Goal: Task Accomplishment & Management: Complete application form

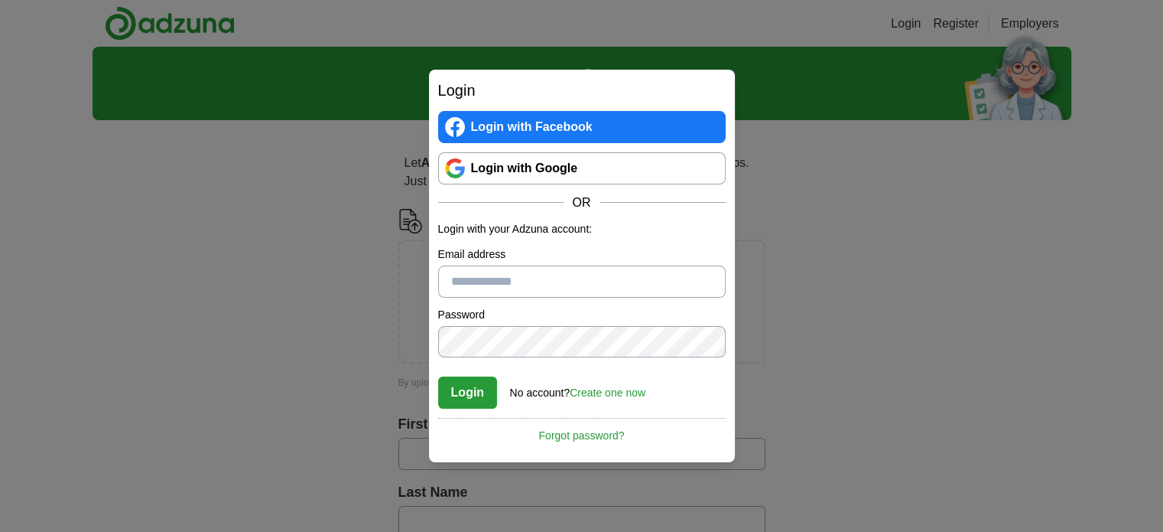
click at [546, 171] on link "Login with Google" at bounding box center [582, 168] width 288 height 32
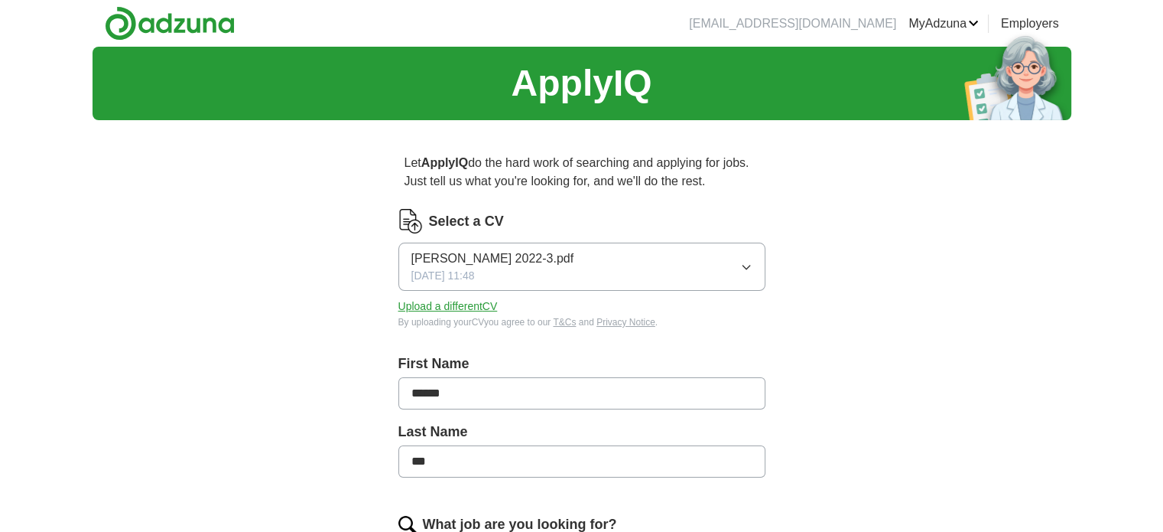
click at [535, 253] on span "[PERSON_NAME] 2022-3.pdf" at bounding box center [493, 258] width 163 height 18
drag, startPoint x: 535, startPoint y: 253, endPoint x: 991, endPoint y: 279, distance: 457.4
click at [751, 275] on button "[PERSON_NAME] 2022-3.pdf [DATE] 11:48" at bounding box center [582, 266] width 367 height 48
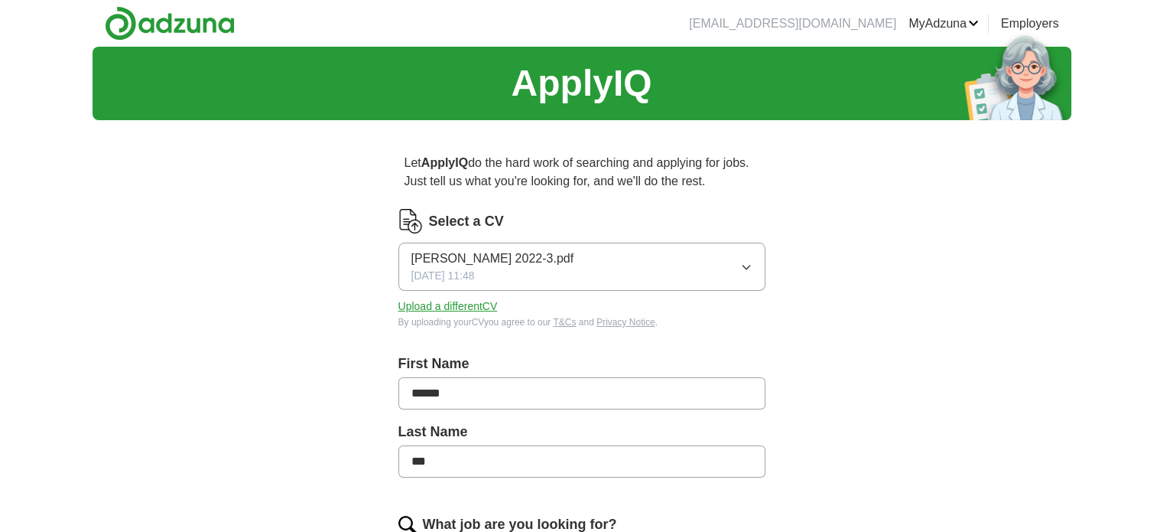
click at [472, 306] on button "Upload a different CV" at bounding box center [448, 306] width 99 height 16
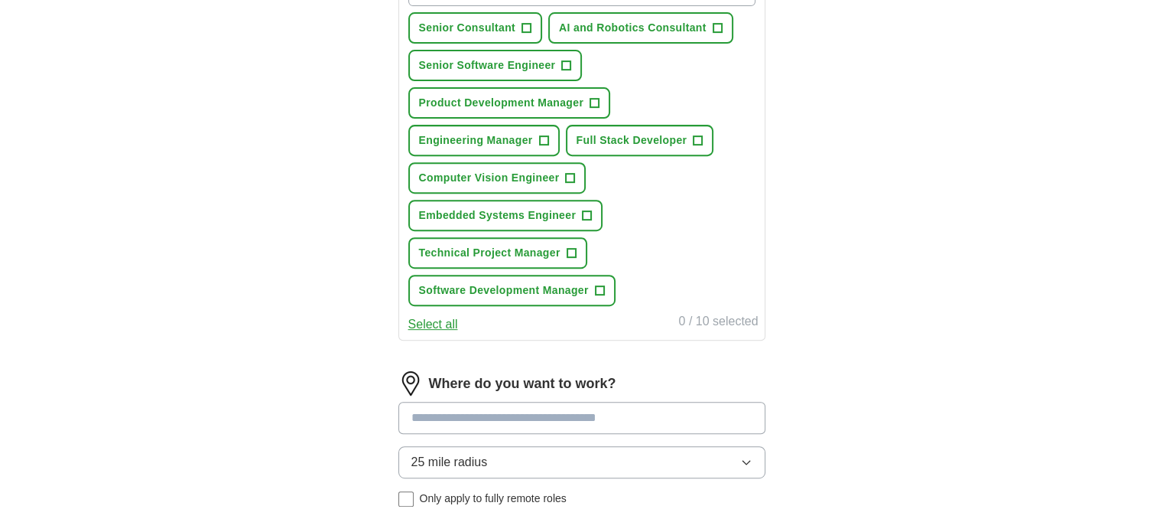
scroll to position [612, 0]
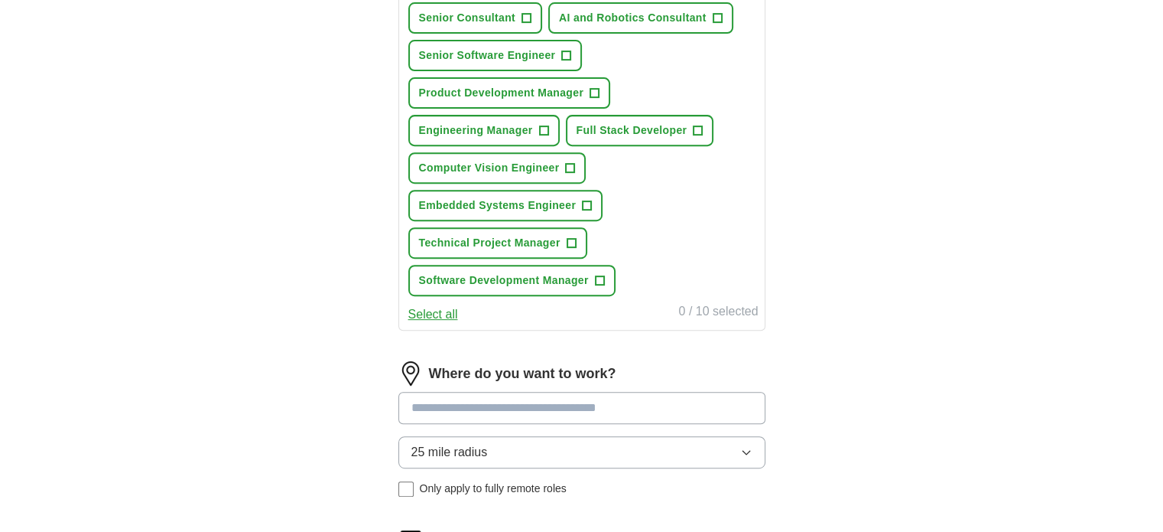
click at [677, 441] on button "25 mile radius" at bounding box center [582, 452] width 367 height 32
click at [676, 408] on input at bounding box center [582, 408] width 367 height 32
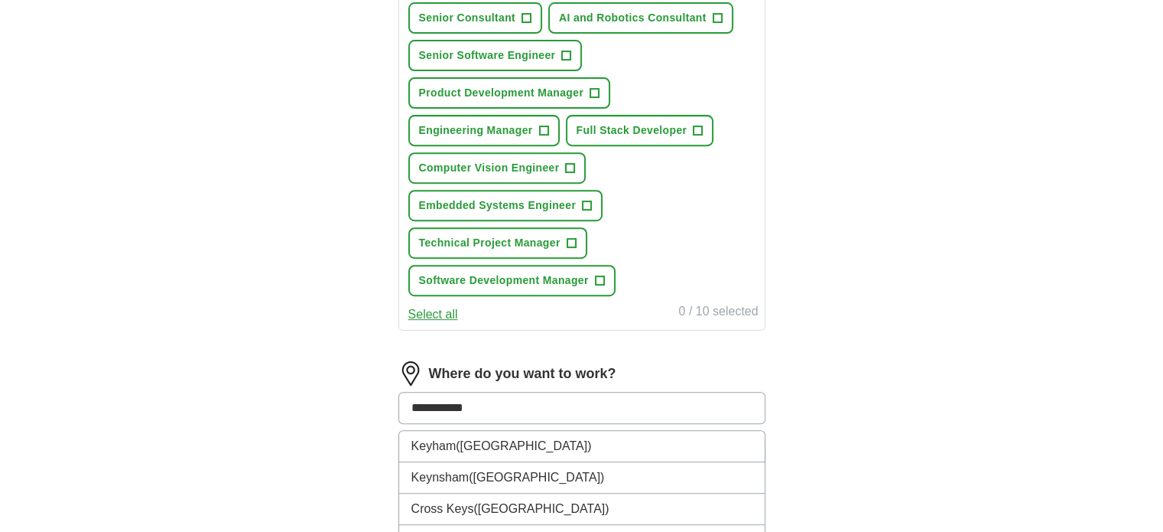
click at [447, 400] on input "**********" at bounding box center [582, 408] width 367 height 32
type input "**********"
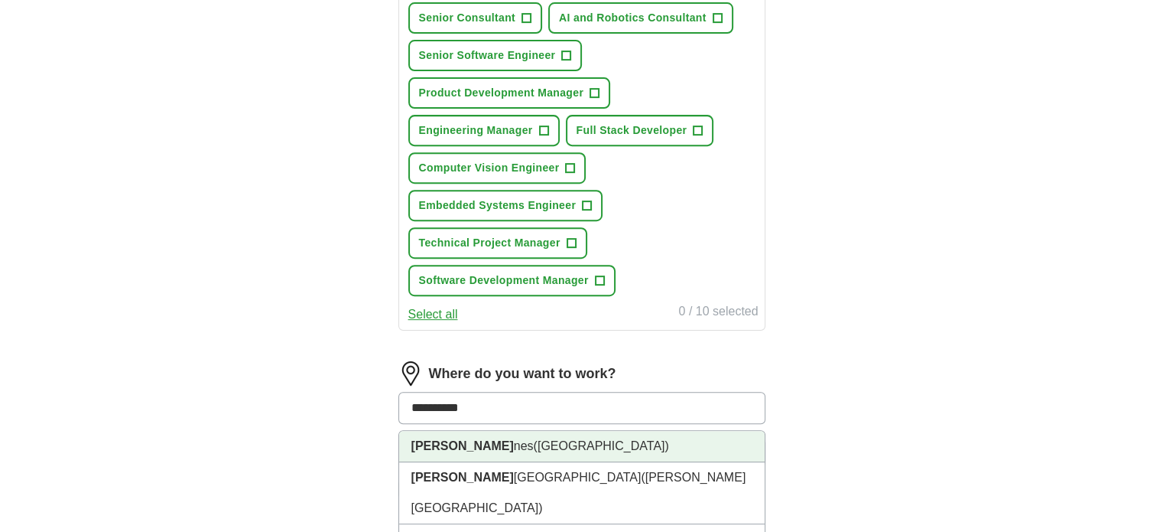
click at [477, 443] on li "[PERSON_NAME] Key nes ([GEOGRAPHIC_DATA])" at bounding box center [582, 446] width 366 height 31
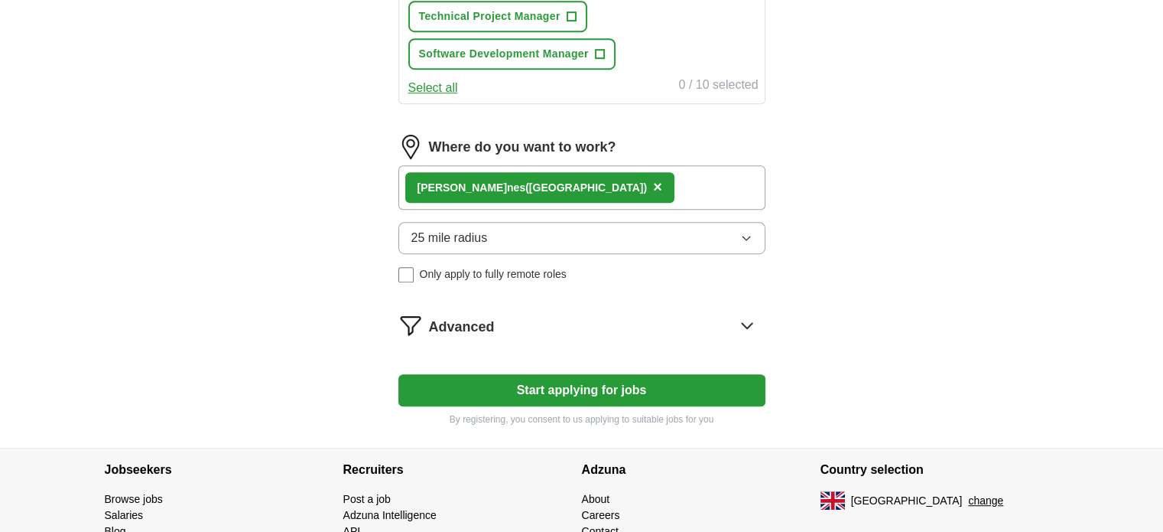
scroll to position [841, 0]
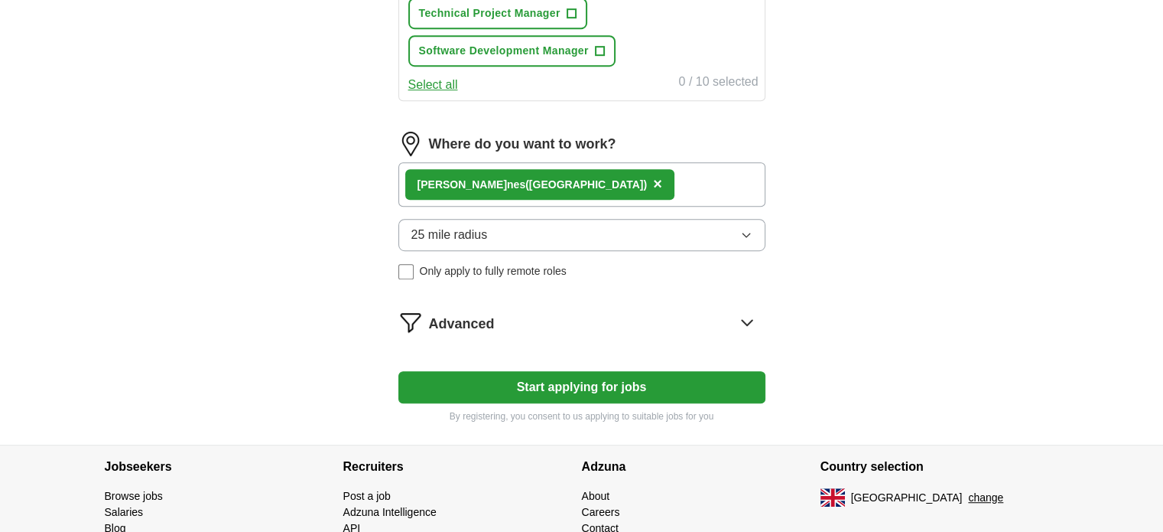
click at [736, 223] on button "25 mile radius" at bounding box center [582, 235] width 367 height 32
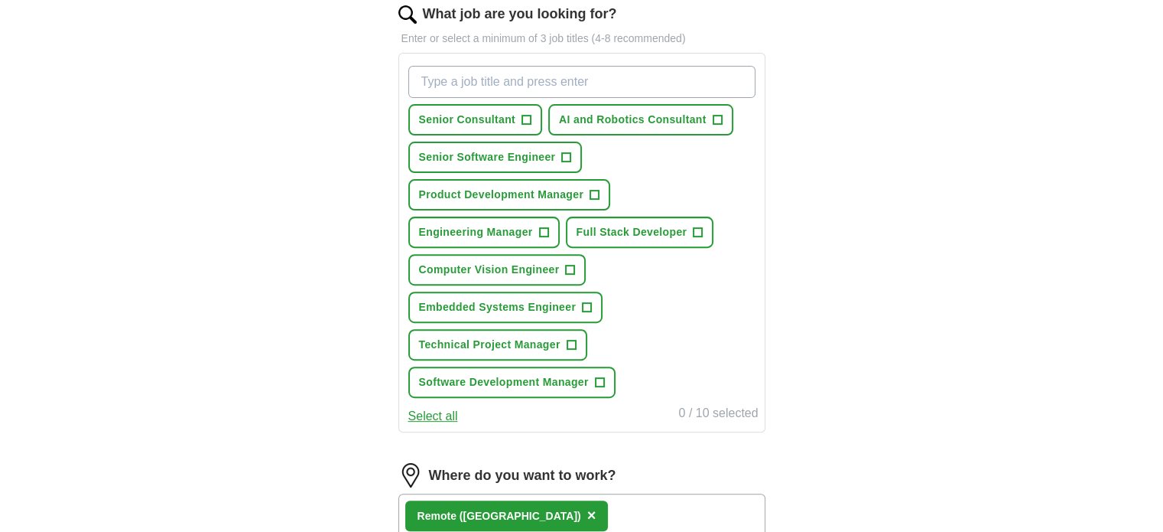
scroll to position [535, 0]
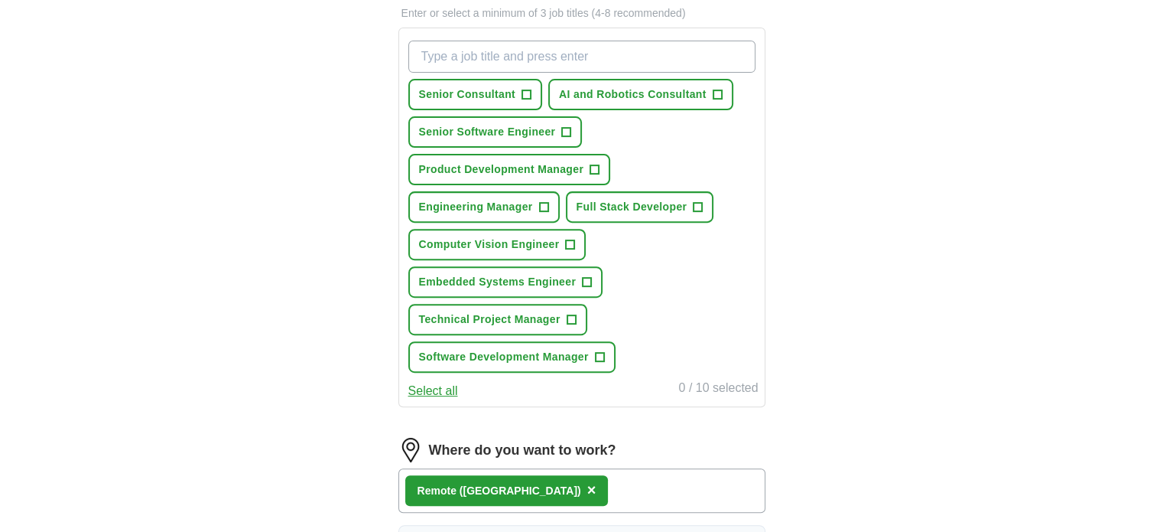
click at [442, 385] on button "Select all" at bounding box center [433, 391] width 50 height 18
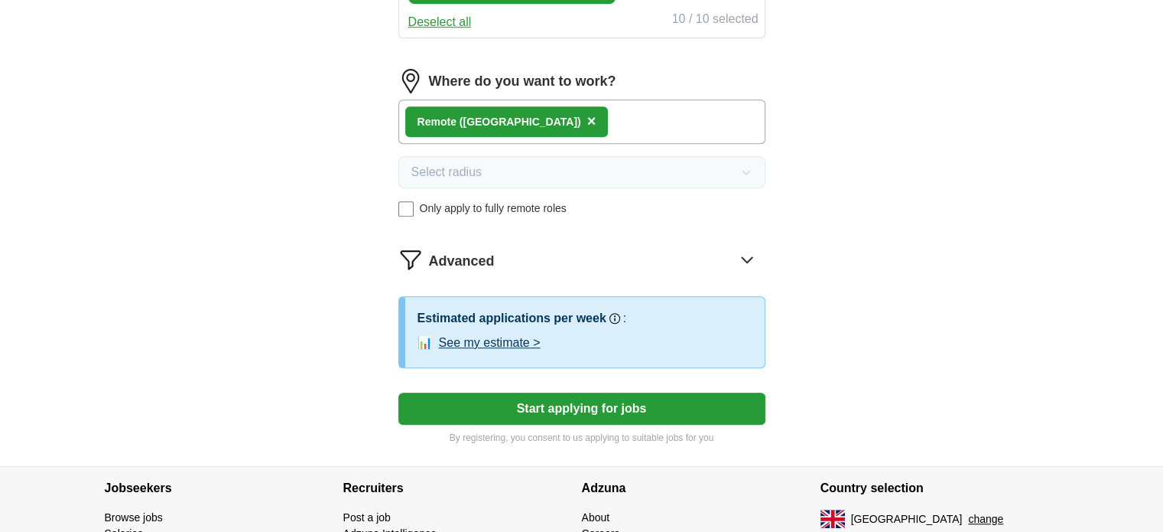
scroll to position [994, 0]
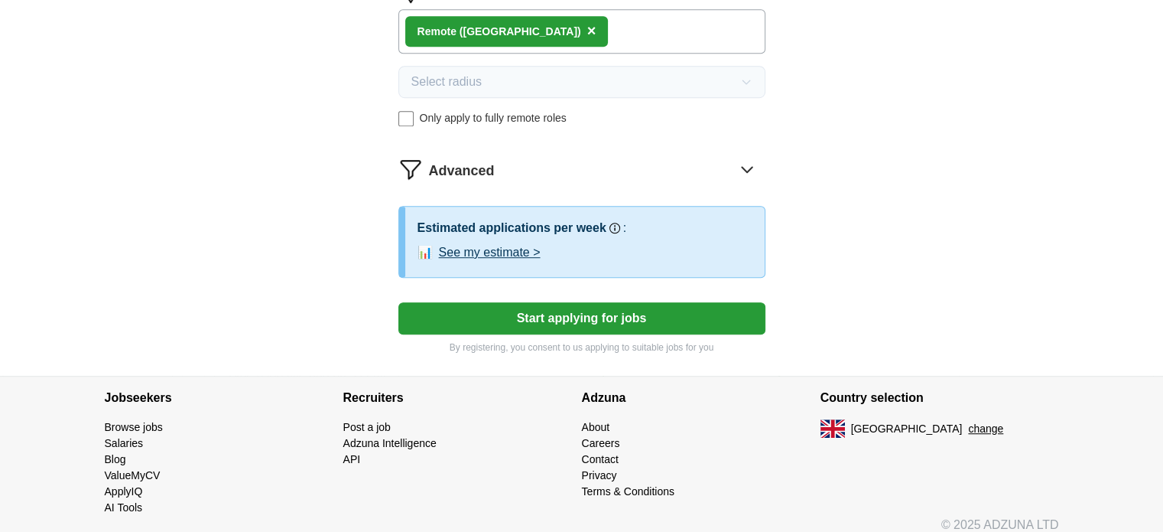
click at [512, 244] on button "See my estimate >" at bounding box center [490, 252] width 102 height 18
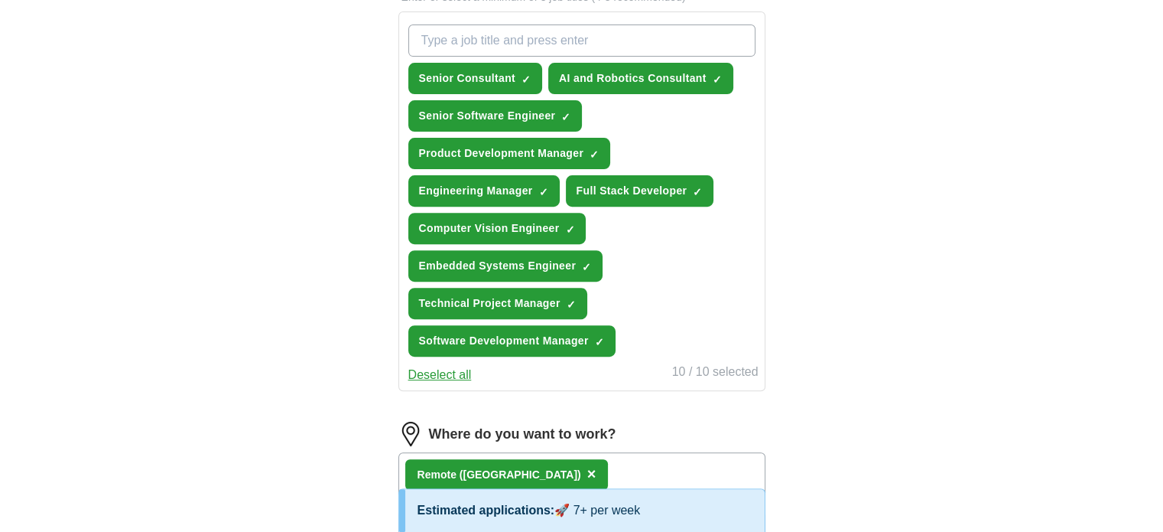
scroll to position [535, 0]
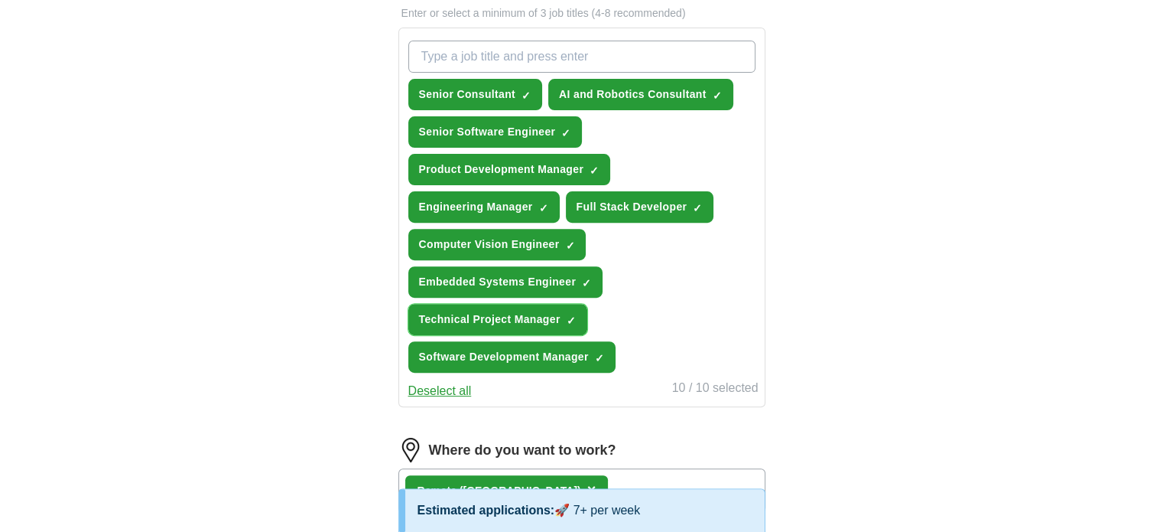
click at [578, 313] on button "Technical Project Manager ✓ ×" at bounding box center [497, 319] width 179 height 31
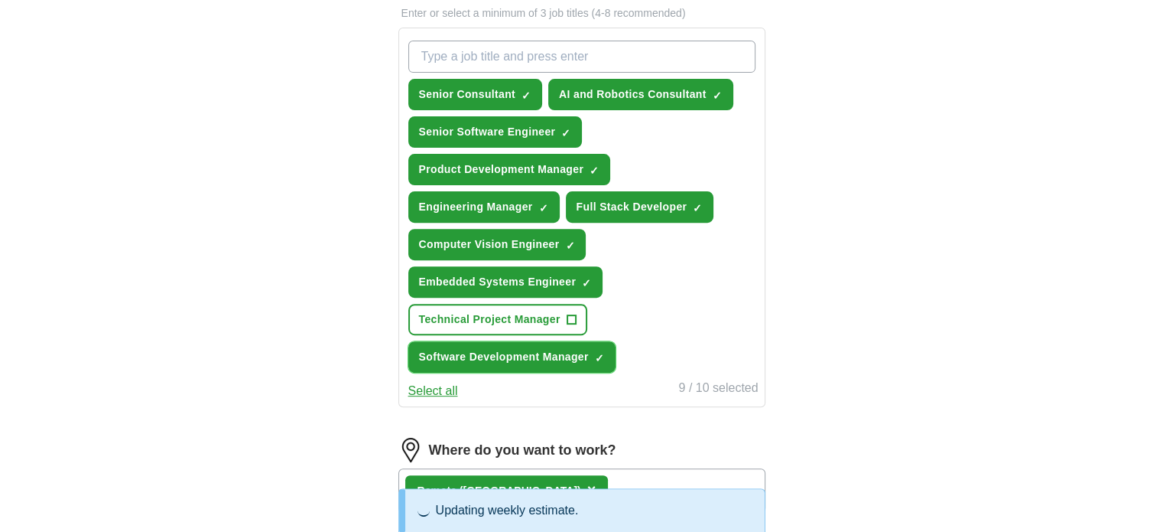
click at [0, 0] on span "×" at bounding box center [0, 0] width 0 height 0
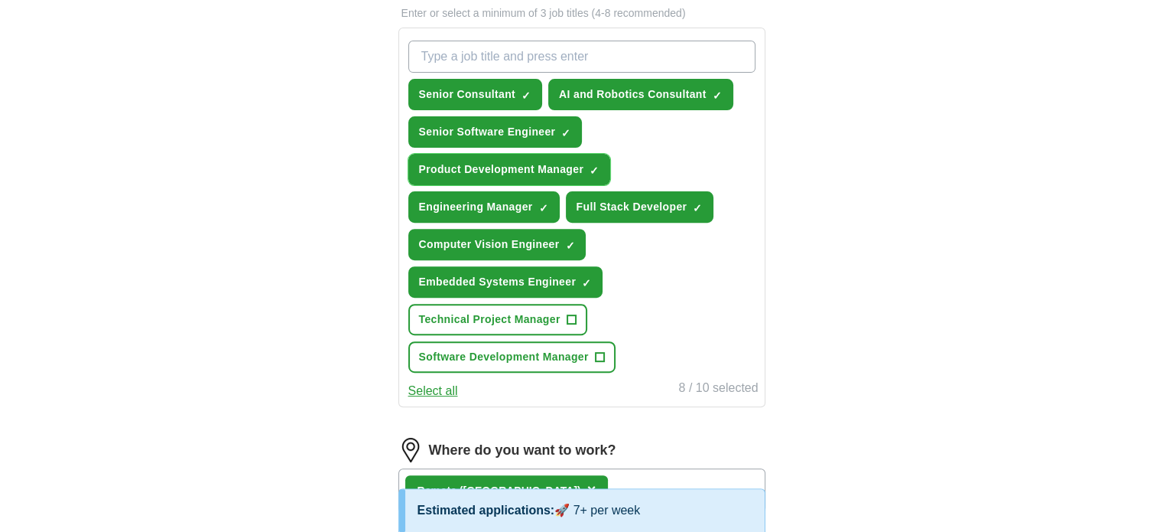
click at [0, 0] on span "×" at bounding box center [0, 0] width 0 height 0
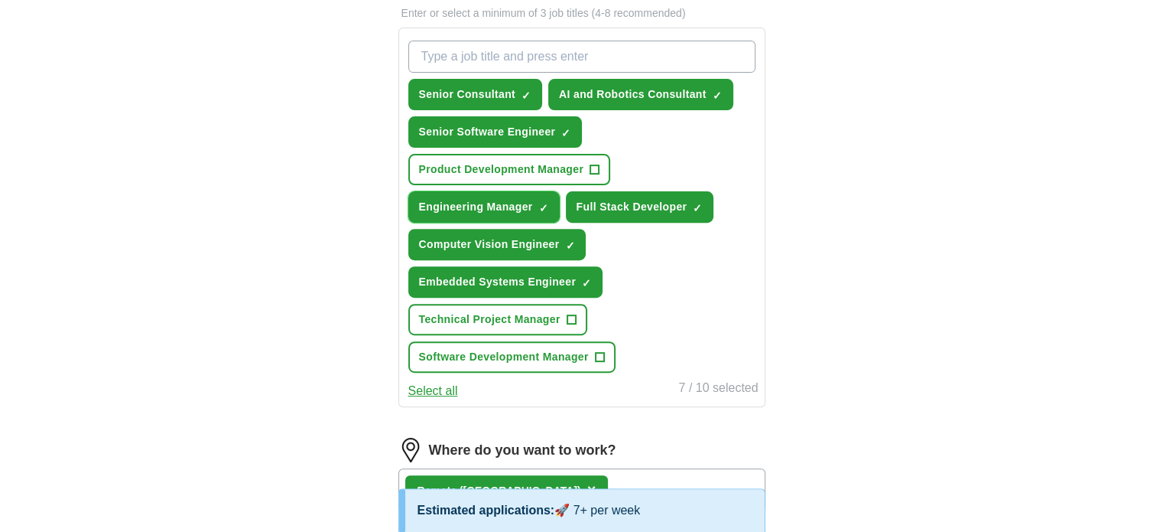
click at [0, 0] on span "×" at bounding box center [0, 0] width 0 height 0
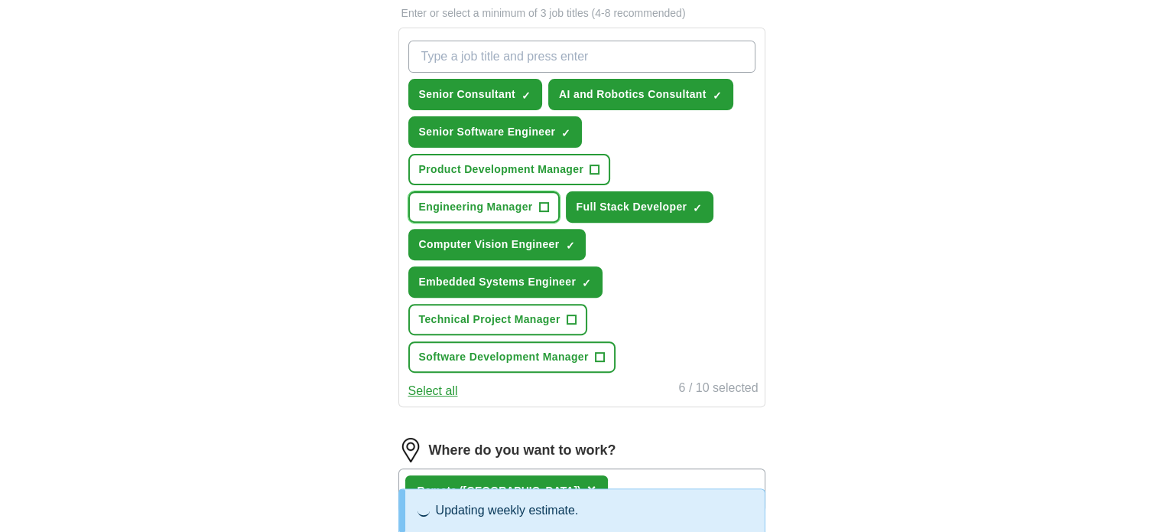
click at [543, 203] on span "+" at bounding box center [543, 207] width 9 height 12
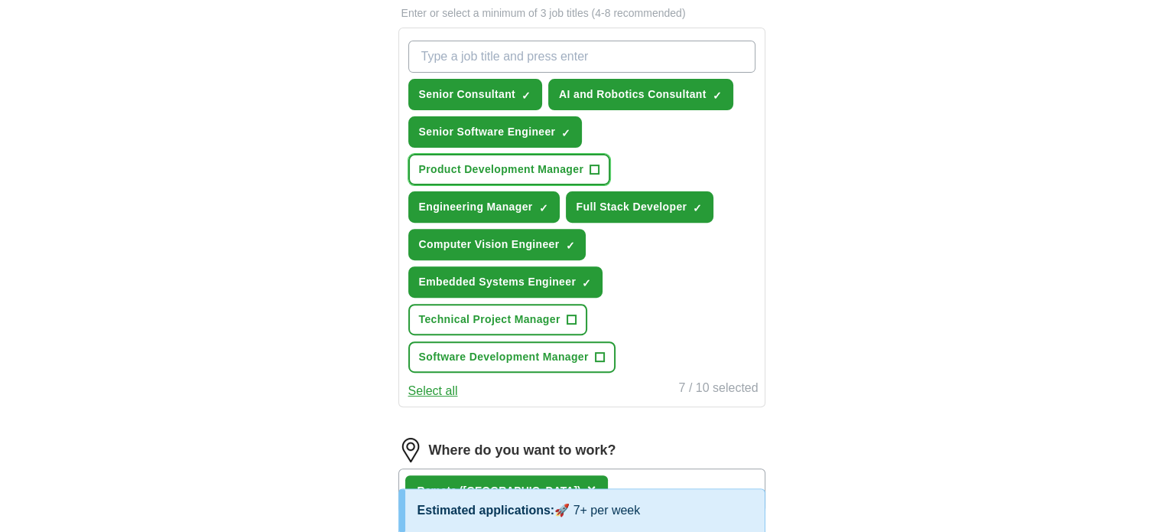
click at [594, 171] on span "+" at bounding box center [595, 170] width 9 height 12
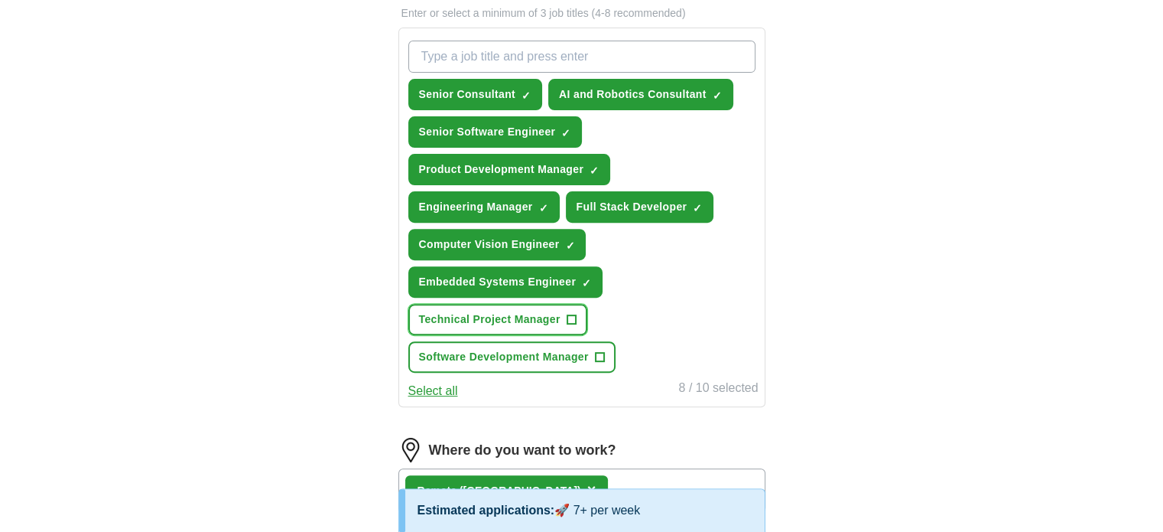
click at [575, 314] on span "+" at bounding box center [571, 320] width 9 height 12
click at [595, 352] on span "+" at bounding box center [599, 357] width 9 height 12
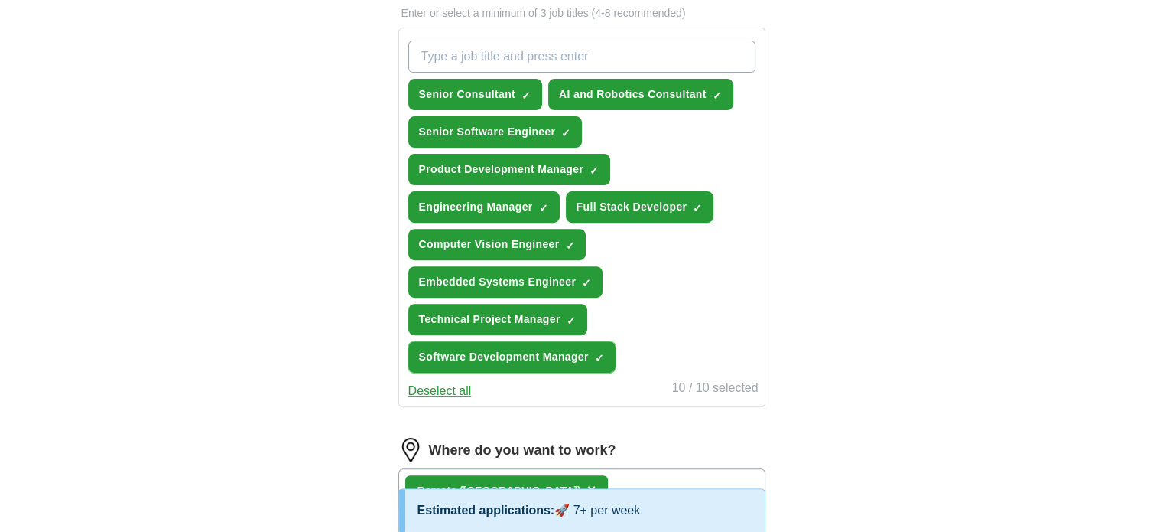
scroll to position [459, 0]
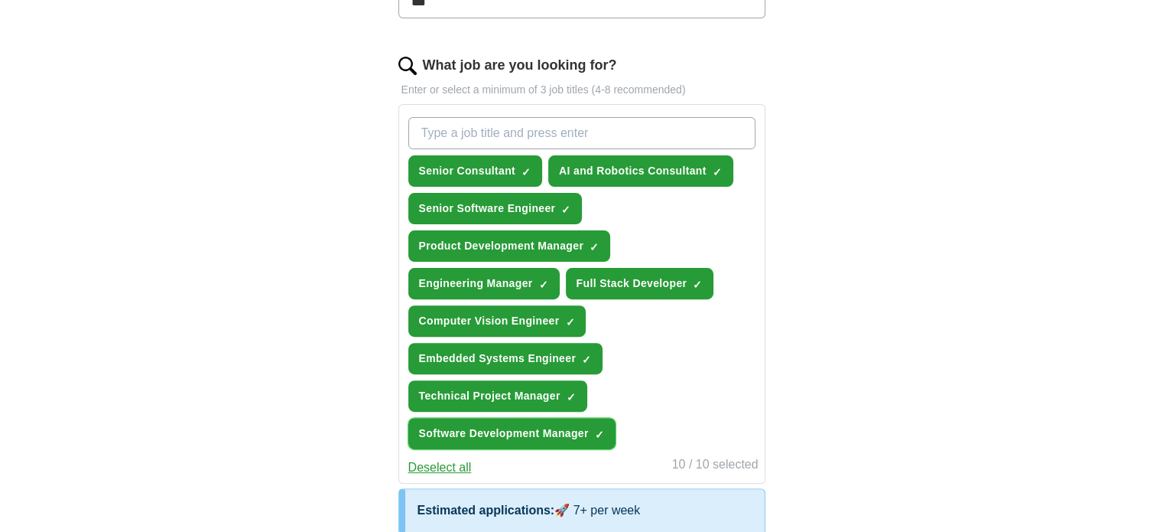
click at [0, 0] on span "×" at bounding box center [0, 0] width 0 height 0
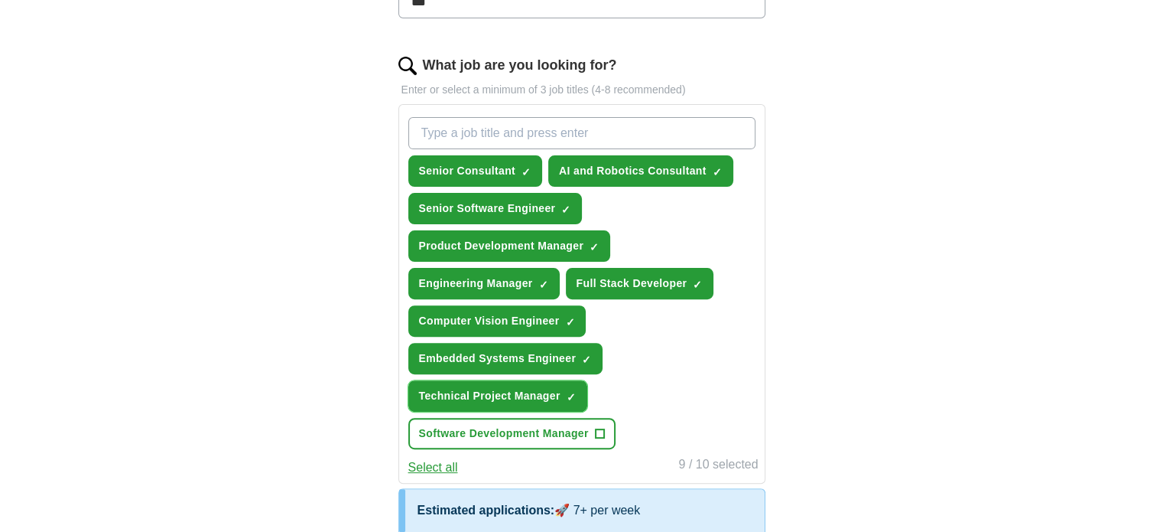
click at [560, 389] on button "Technical Project Manager ✓ ×" at bounding box center [497, 395] width 179 height 31
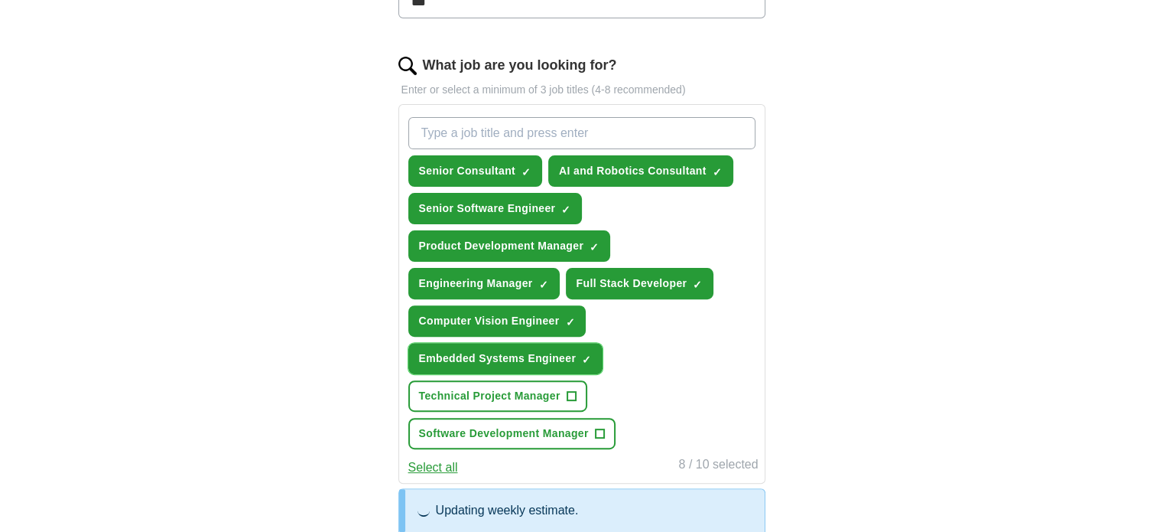
click at [0, 0] on span "×" at bounding box center [0, 0] width 0 height 0
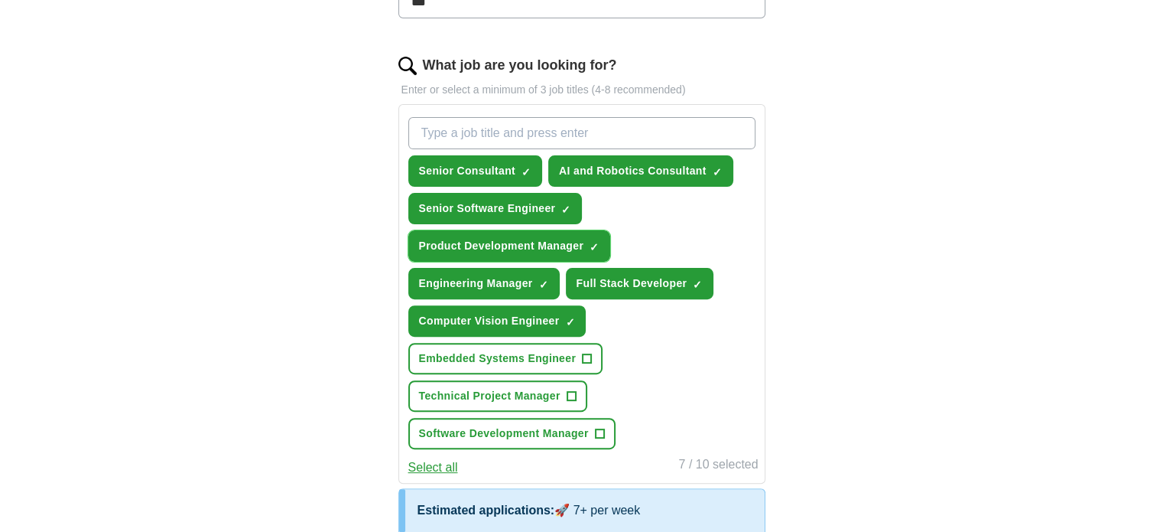
click at [0, 0] on span "×" at bounding box center [0, 0] width 0 height 0
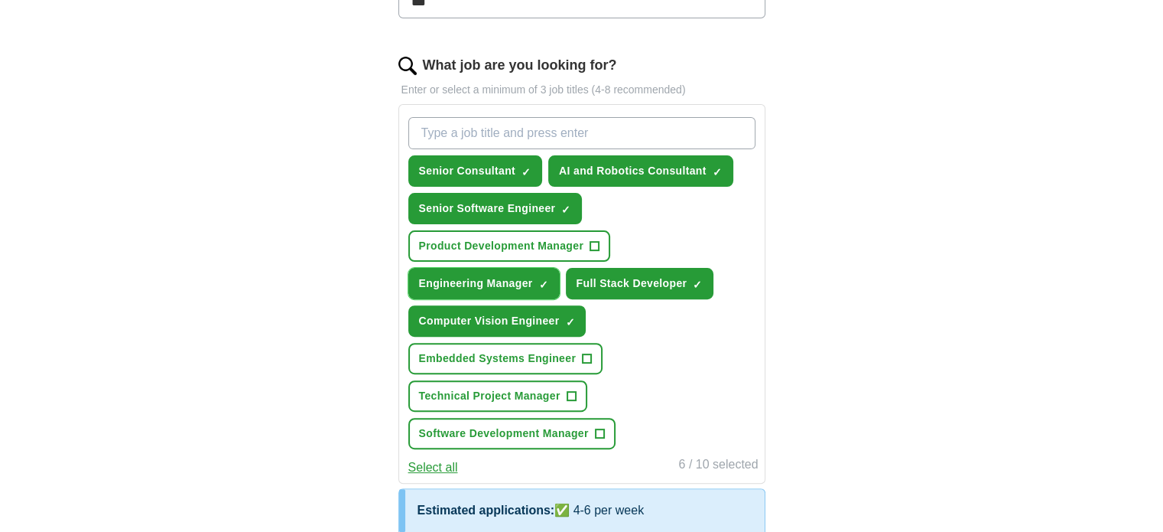
click at [0, 0] on span "×" at bounding box center [0, 0] width 0 height 0
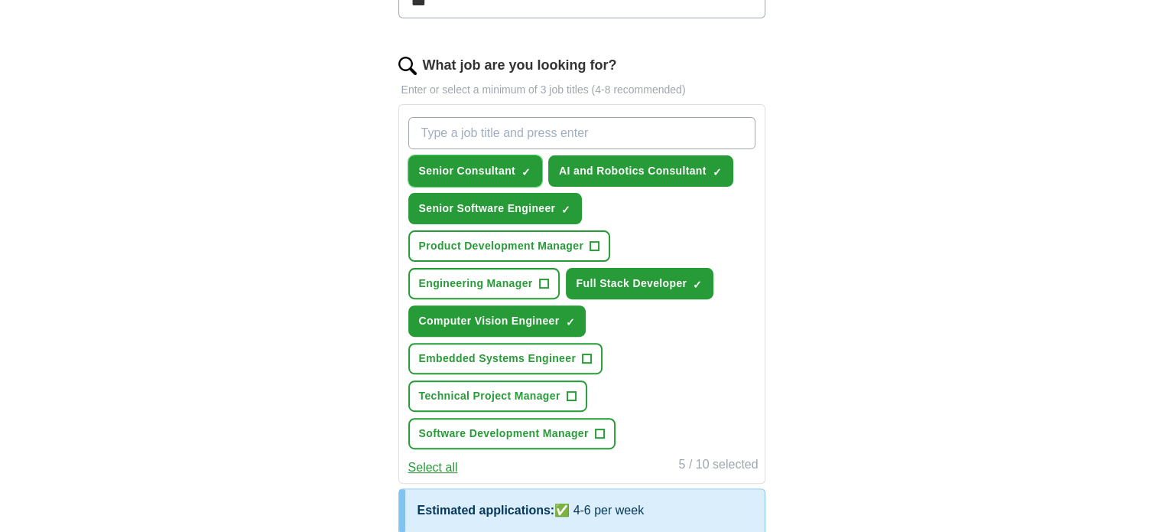
click at [532, 167] on button "Senior Consultant ✓ ×" at bounding box center [475, 170] width 135 height 31
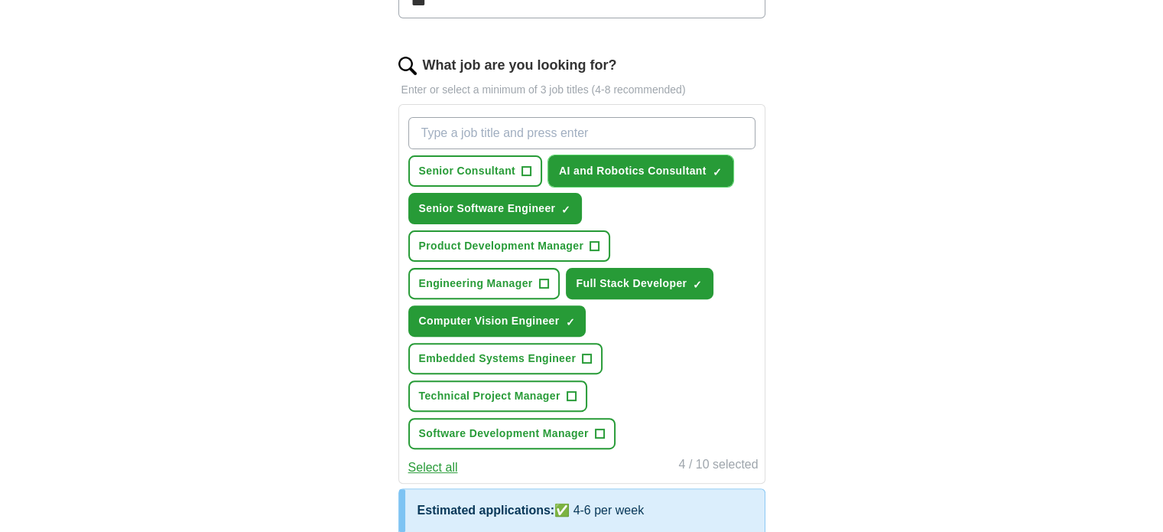
click at [721, 171] on span "✓ ×" at bounding box center [718, 171] width 10 height 9
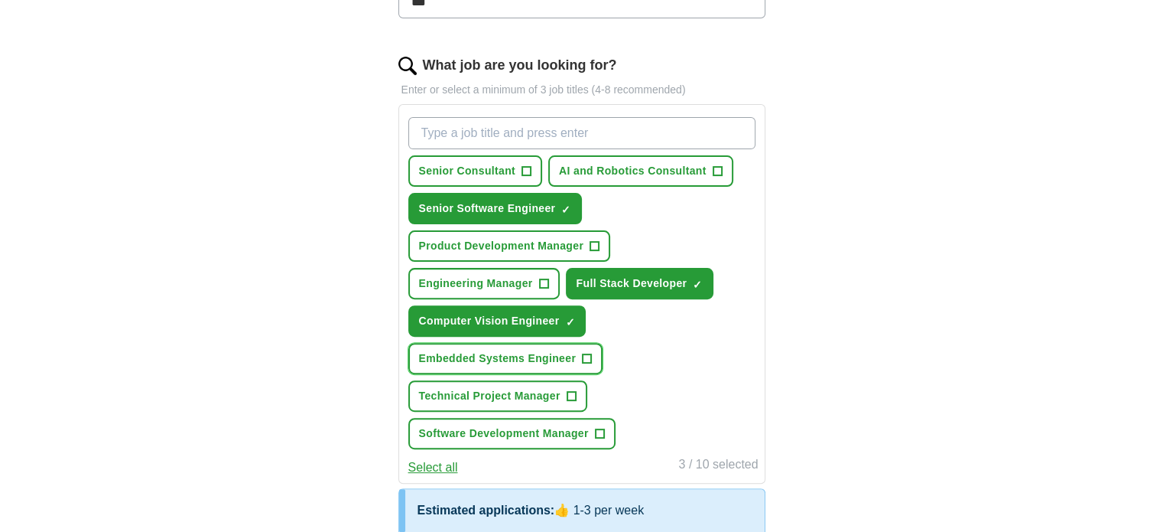
click at [584, 360] on span "+" at bounding box center [587, 359] width 9 height 12
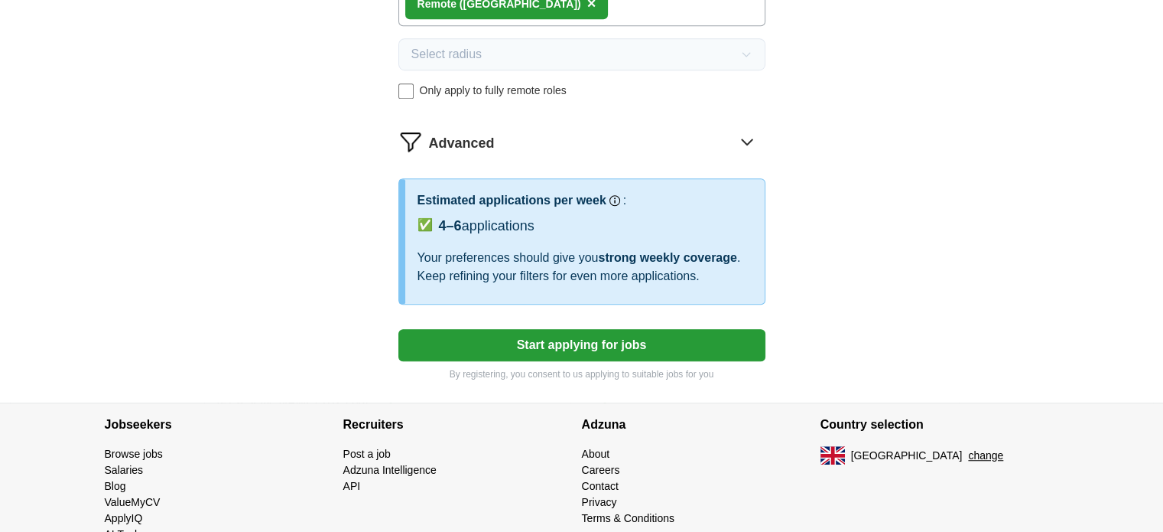
scroll to position [1056, 0]
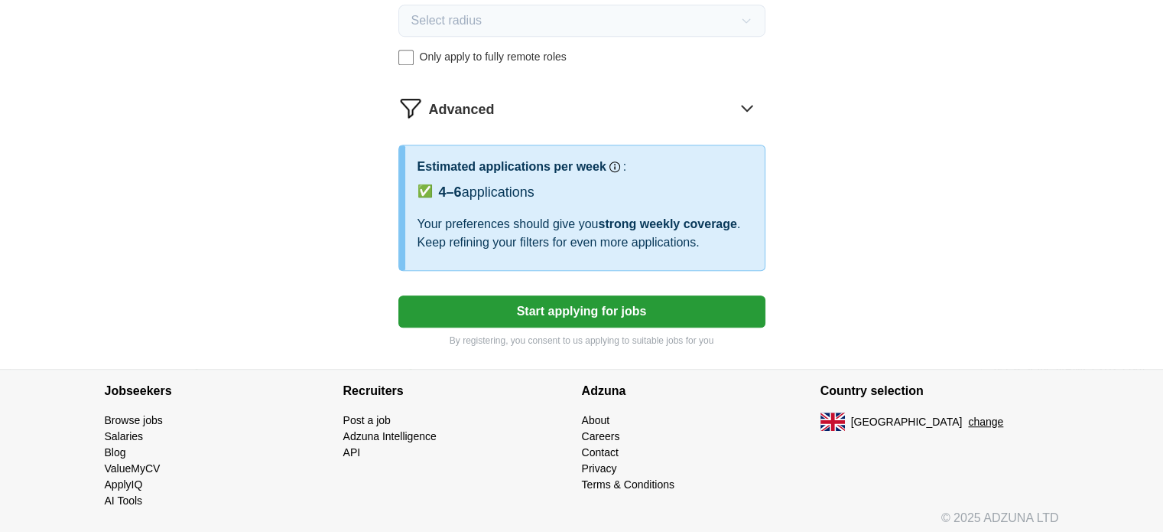
click at [665, 312] on button "Start applying for jobs" at bounding box center [582, 311] width 367 height 32
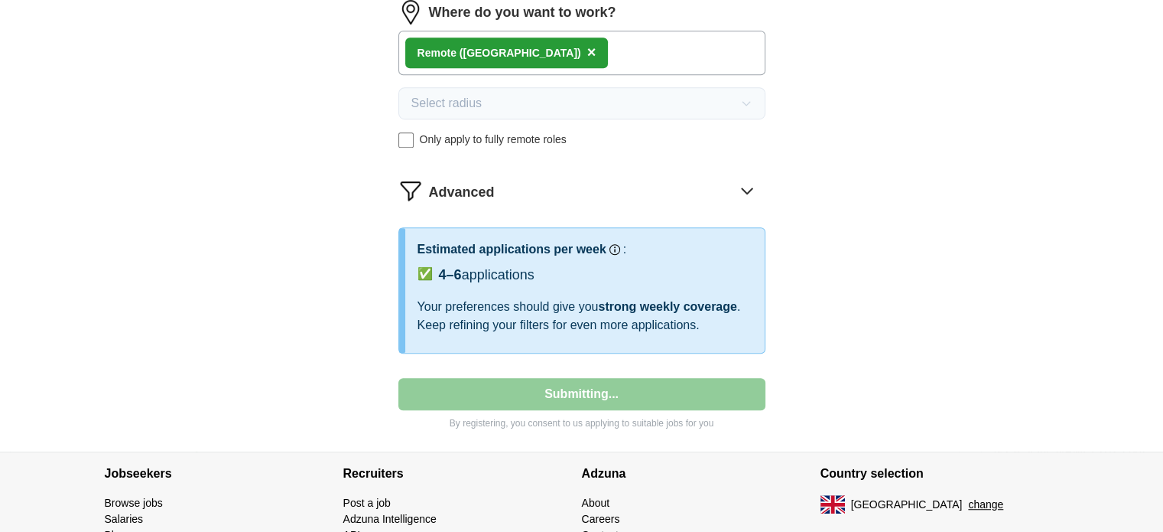
select select "**"
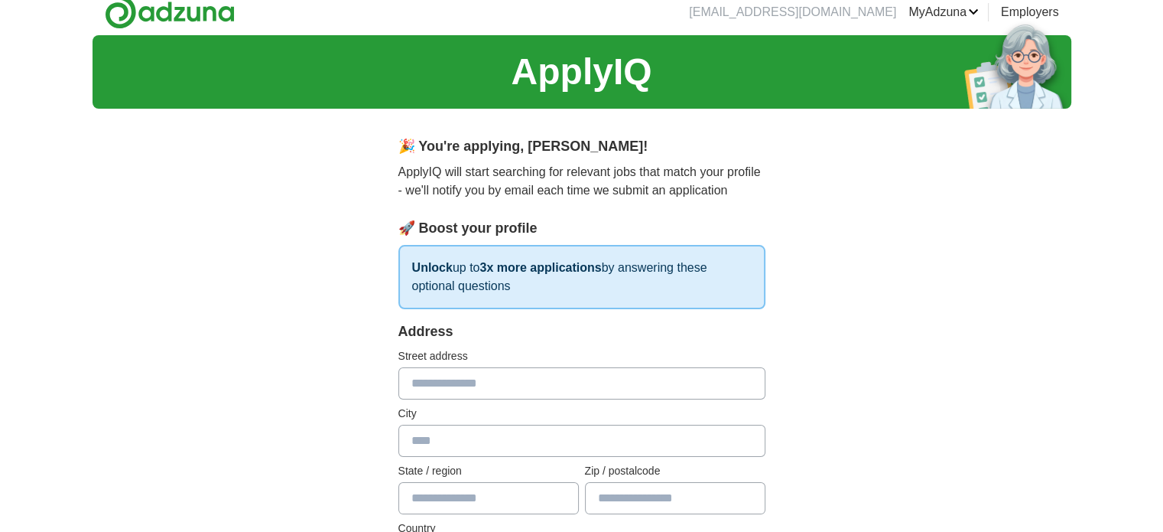
scroll to position [0, 0]
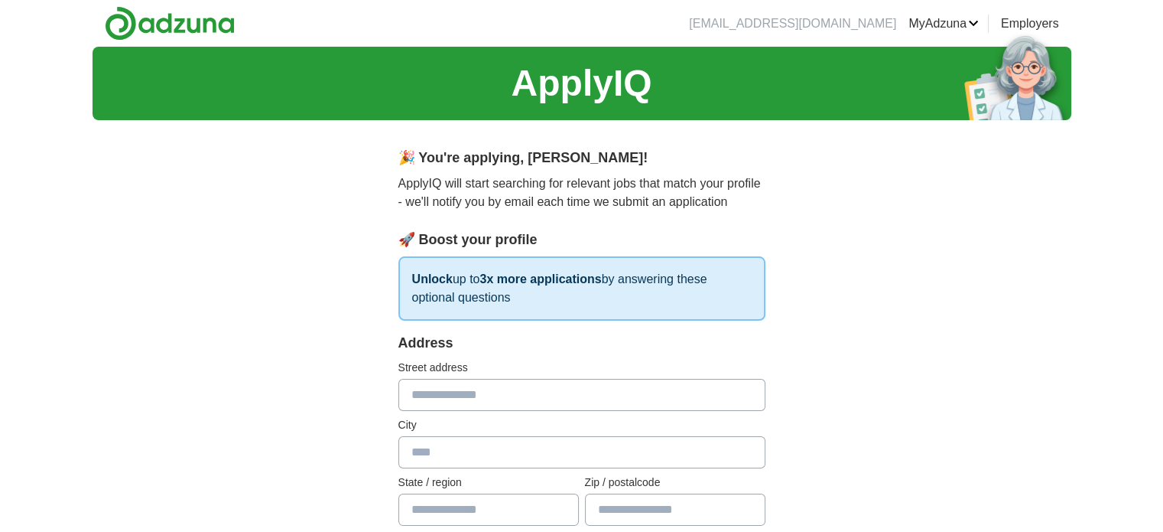
click at [671, 402] on input "text" at bounding box center [582, 395] width 367 height 32
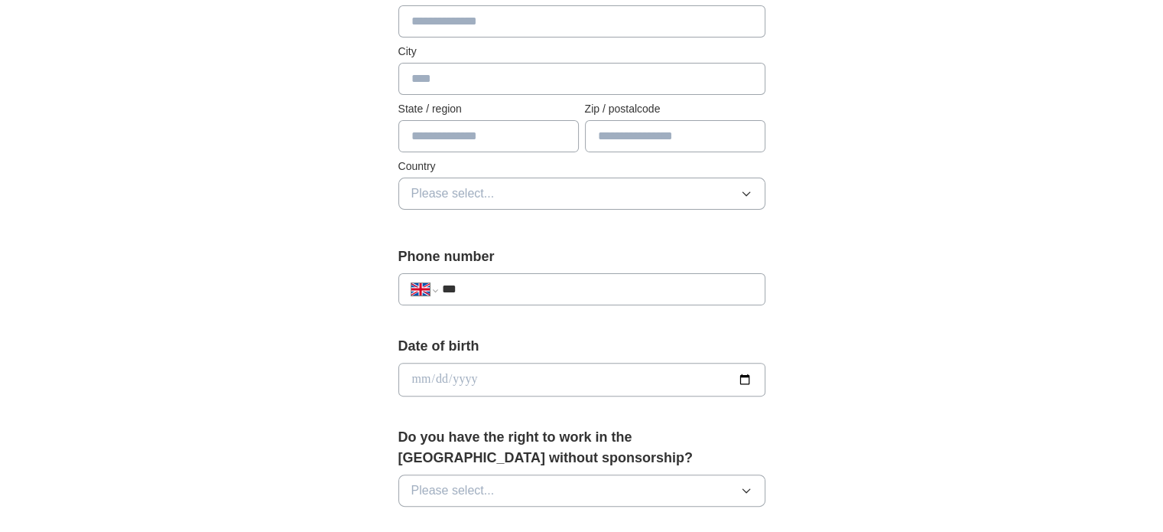
scroll to position [382, 0]
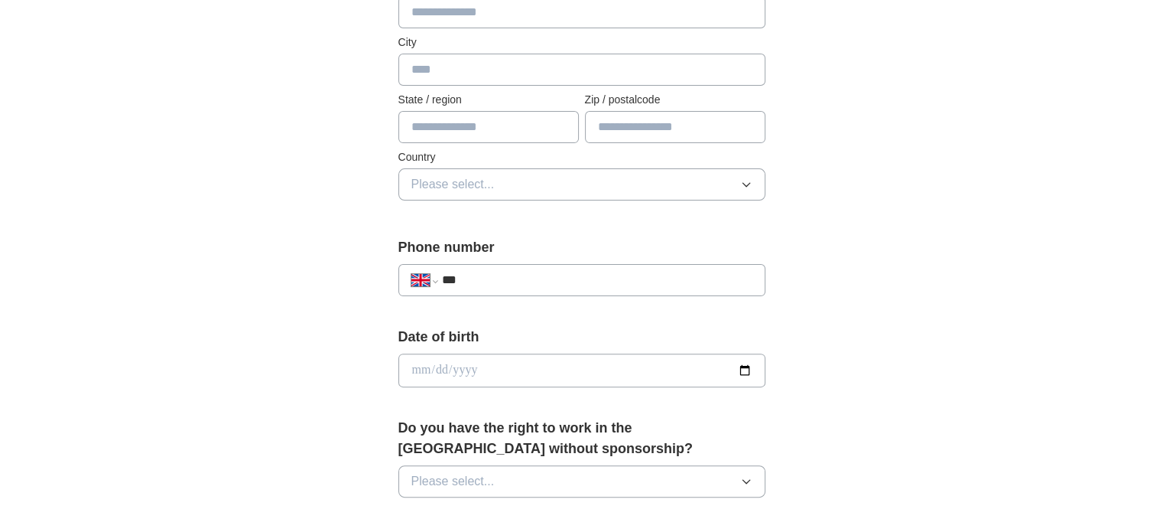
click at [658, 281] on input "***" at bounding box center [596, 280] width 311 height 18
click at [660, 368] on input "date" at bounding box center [582, 370] width 367 height 34
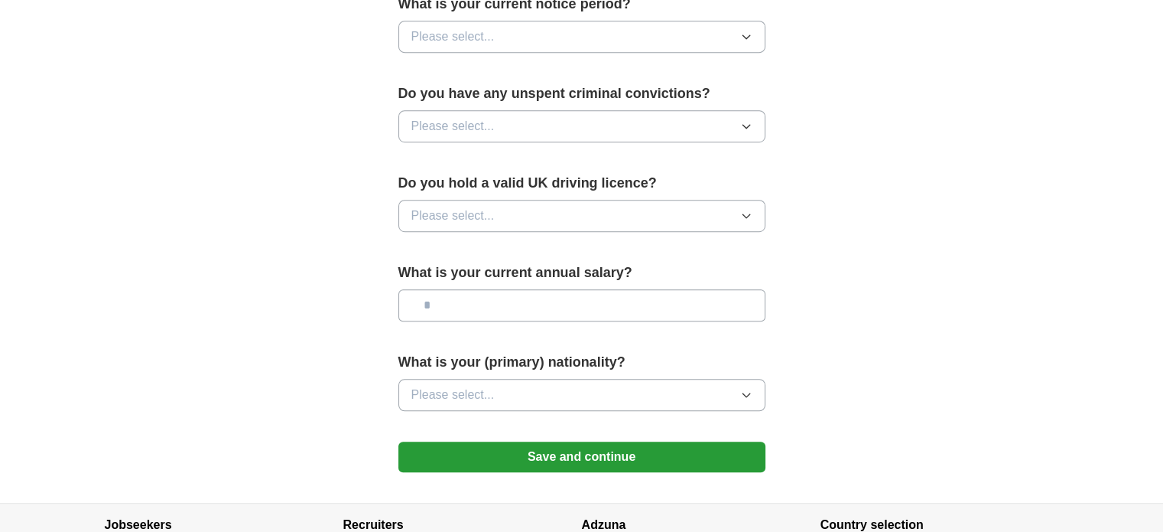
scroll to position [918, 0]
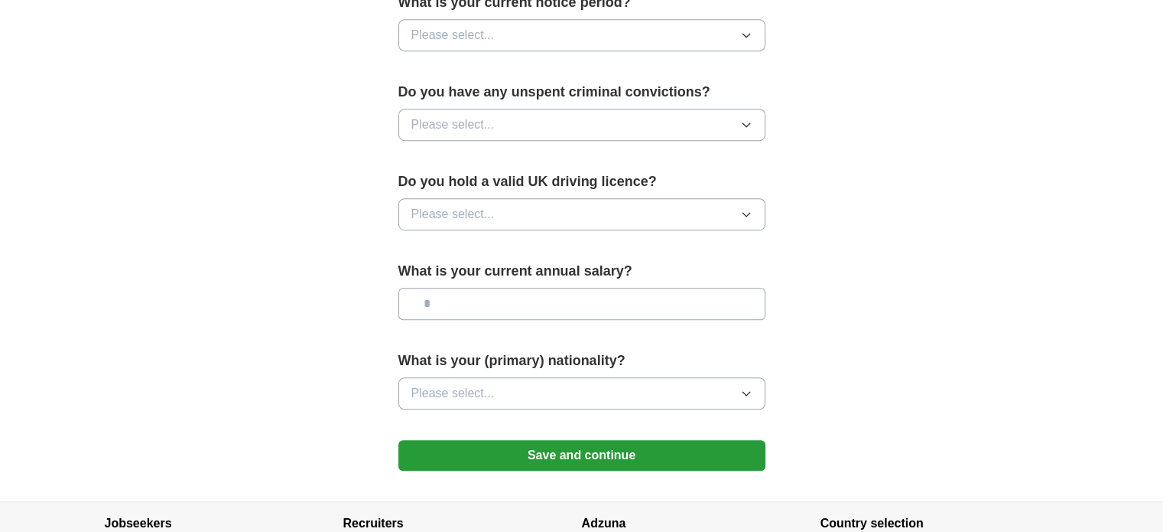
click at [701, 454] on button "Save and continue" at bounding box center [582, 455] width 367 height 31
